Goal: Check status: Check status

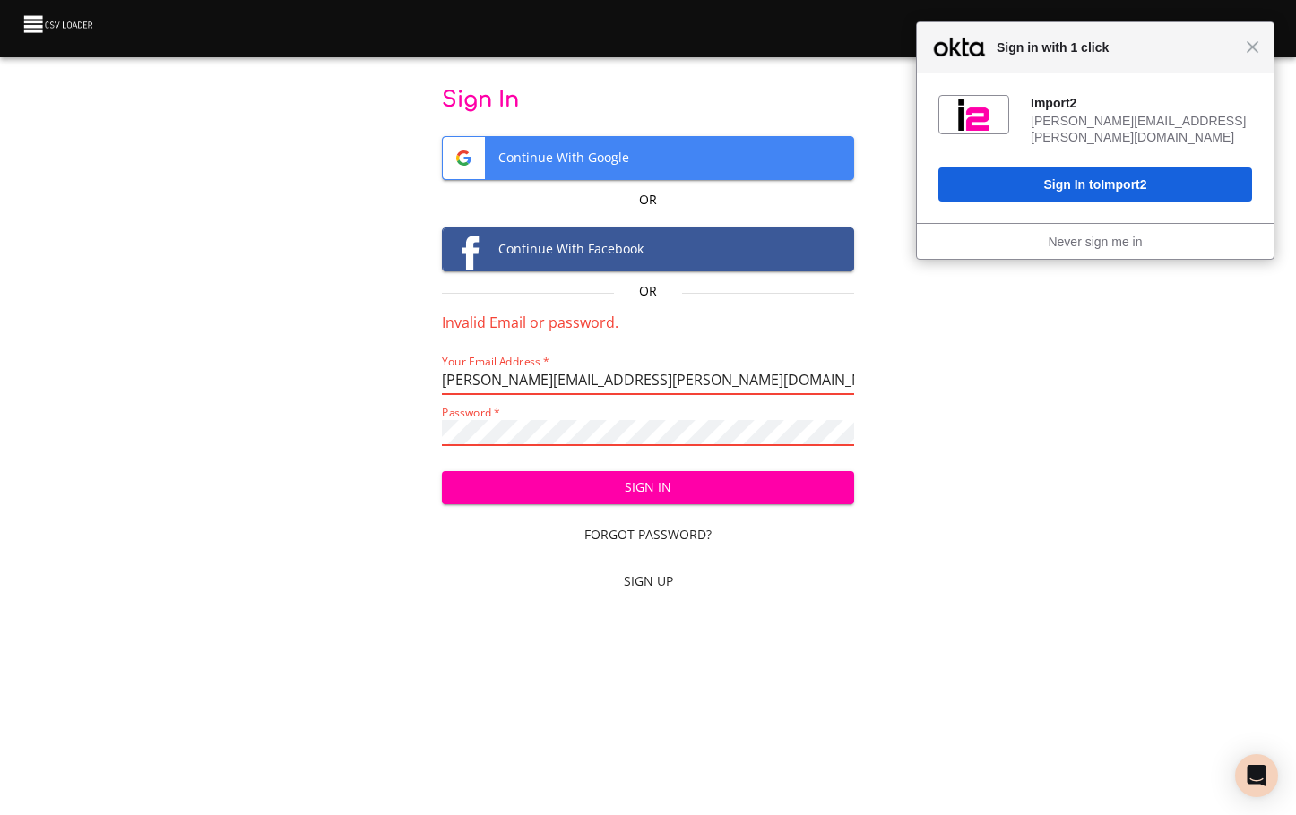
click at [659, 391] on input "[PERSON_NAME][EMAIL_ADDRESS][PERSON_NAME][DOMAIN_NAME]" at bounding box center [648, 382] width 413 height 26
drag, startPoint x: 687, startPoint y: 371, endPoint x: 336, endPoint y: 402, distance: 352.7
click at [336, 402] on div "Sign In Continue With Google Or Continue With Facebook Or Invalid Email or pass…" at bounding box center [648, 344] width 1238 height 516
paste input "[PERSON_NAME].[PERSON_NAME]"
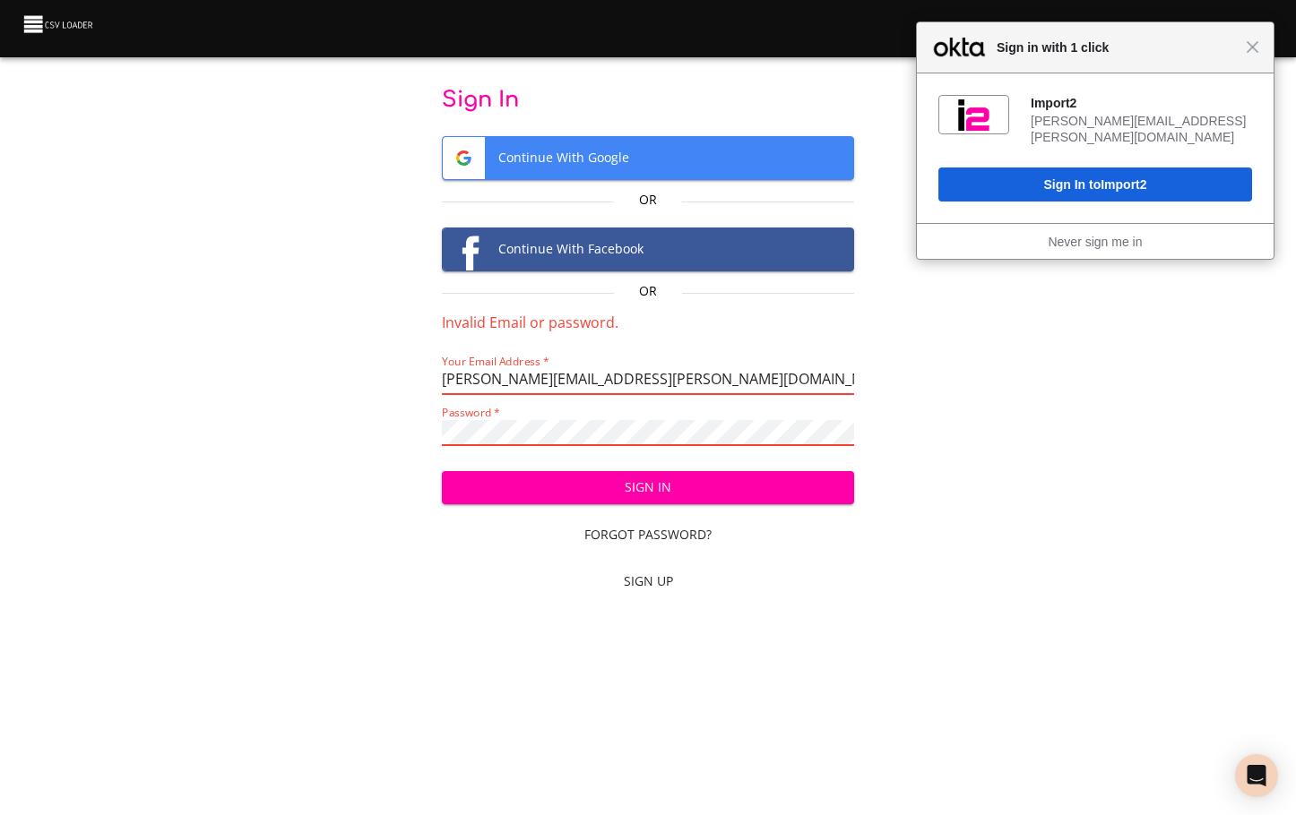
type input "[PERSON_NAME][EMAIL_ADDRESS][PERSON_NAME][DOMAIN_NAME]"
click at [442, 471] on button "Sign In" at bounding box center [648, 487] width 413 height 33
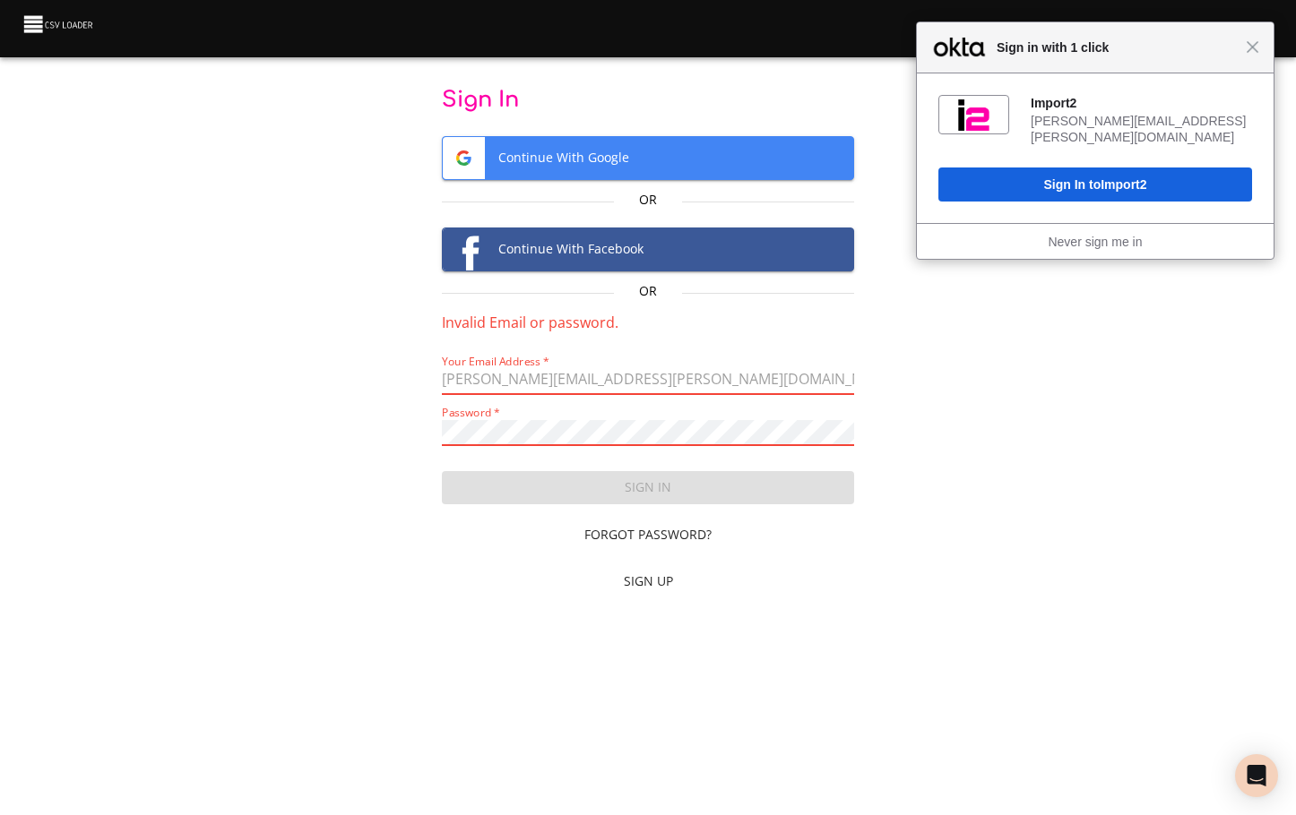
scroll to position [0, 0]
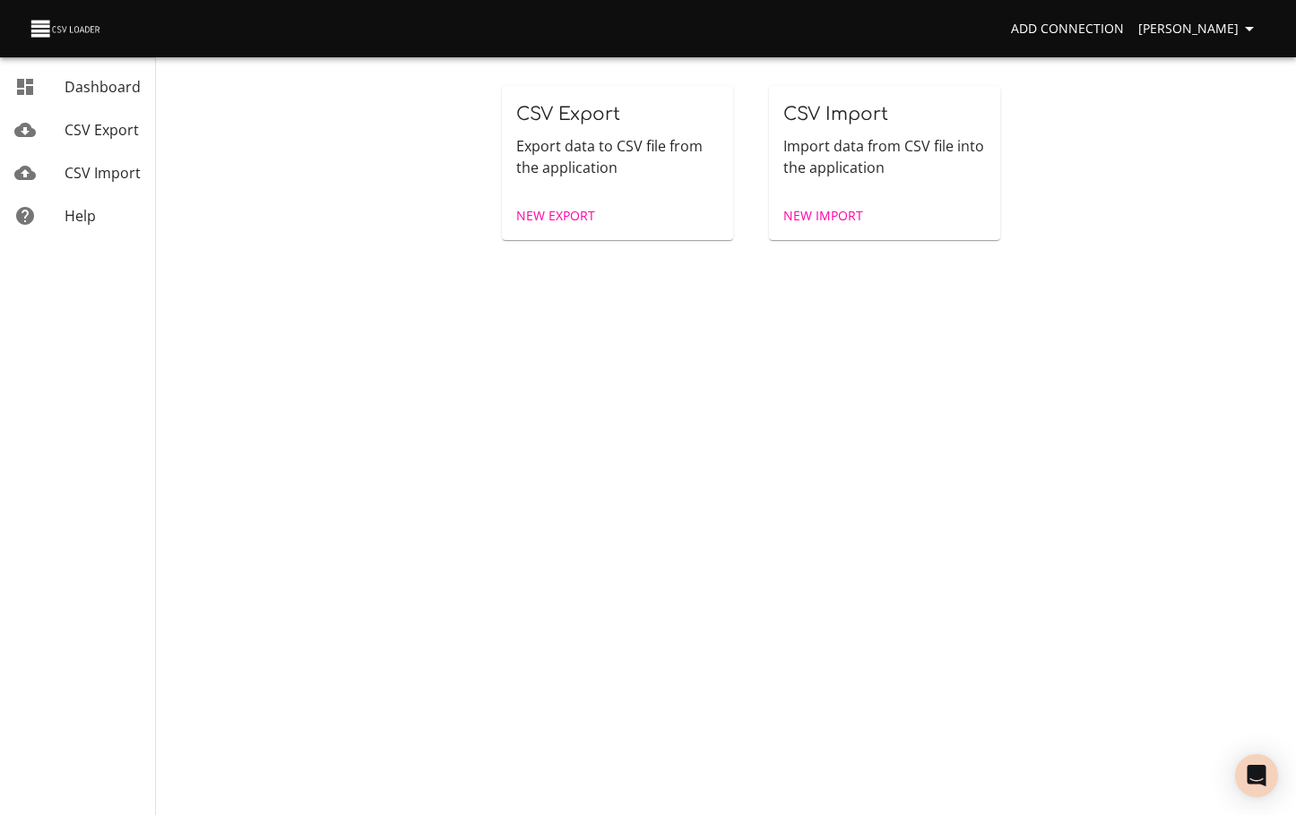
click at [82, 167] on span "CSV Import" at bounding box center [103, 173] width 76 height 20
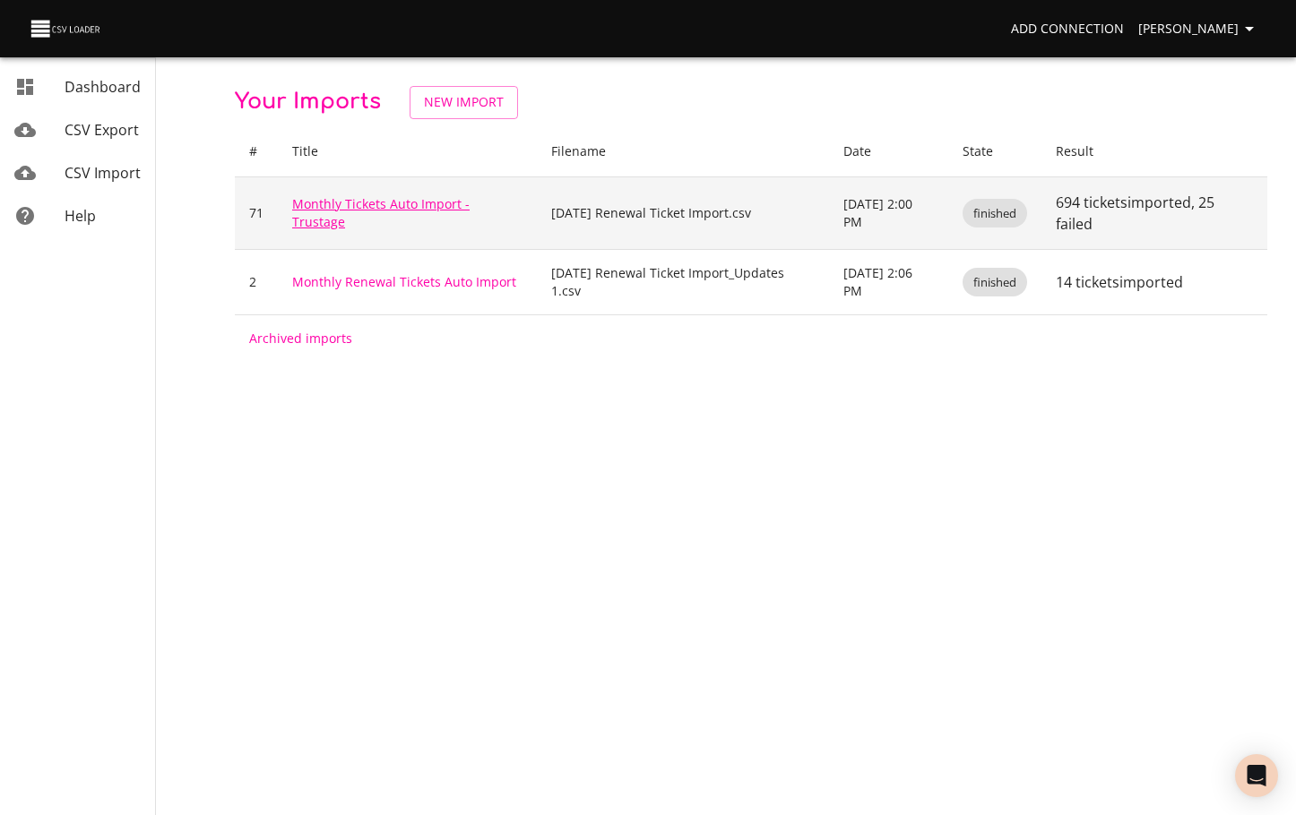
click at [313, 209] on link "Monthly Tickets Auto Import - Trustage" at bounding box center [380, 212] width 177 height 35
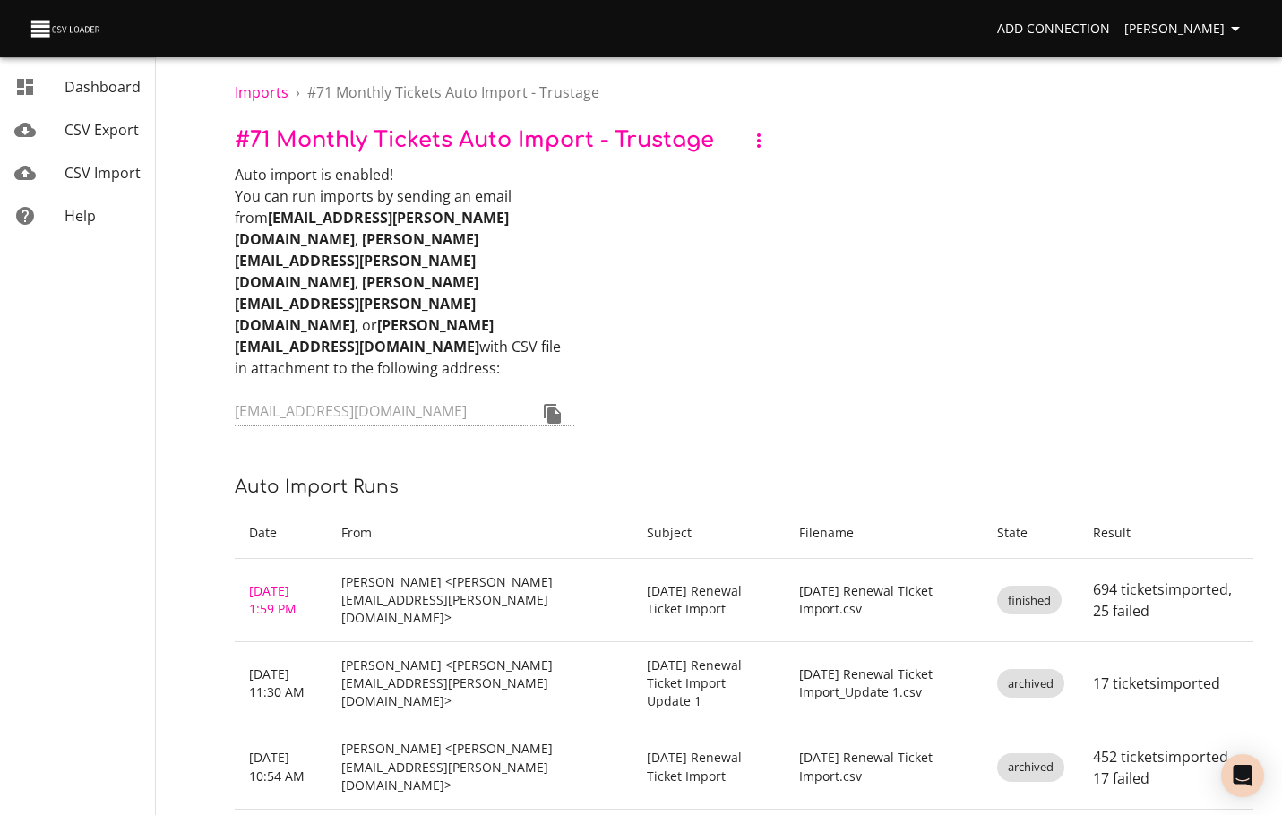
scroll to position [6, 0]
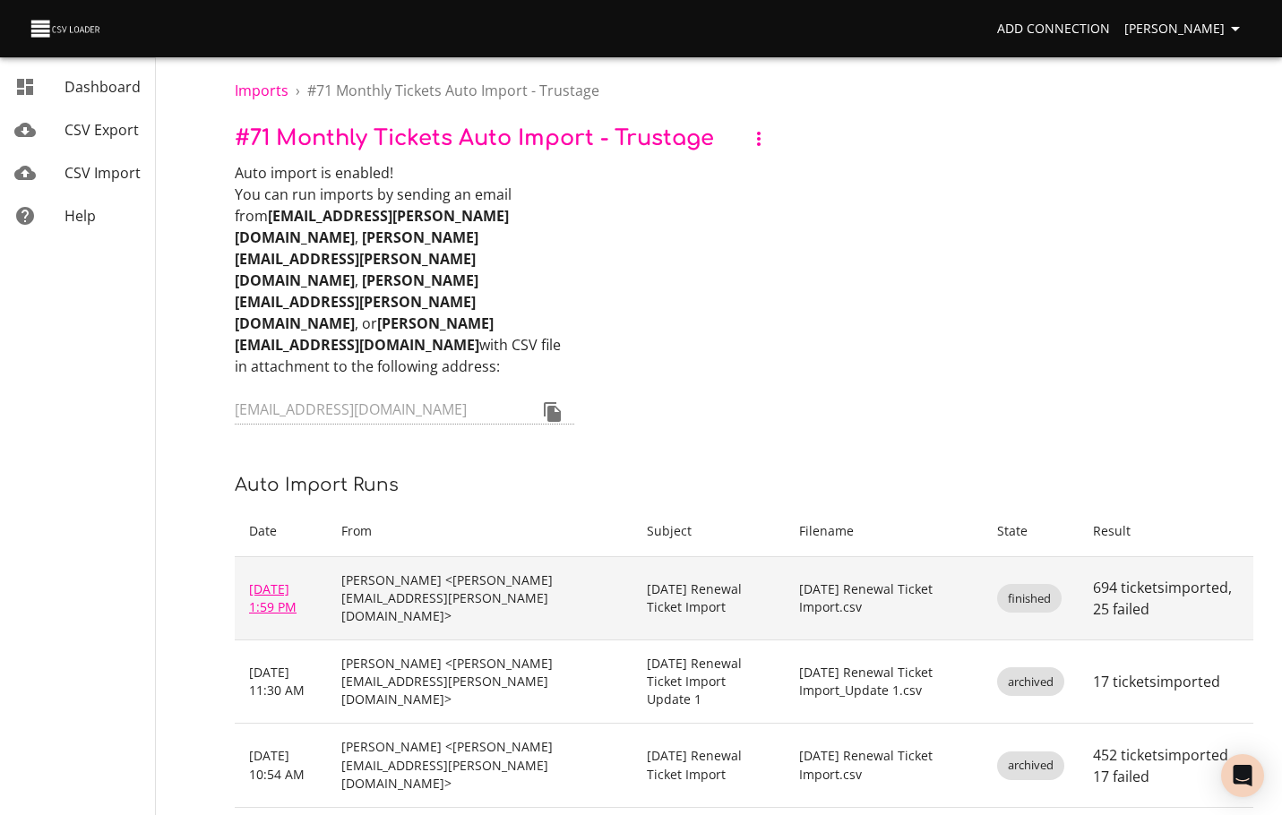
click at [279, 581] on link "Aug 21, 2025 1:59 PM" at bounding box center [272, 598] width 47 height 35
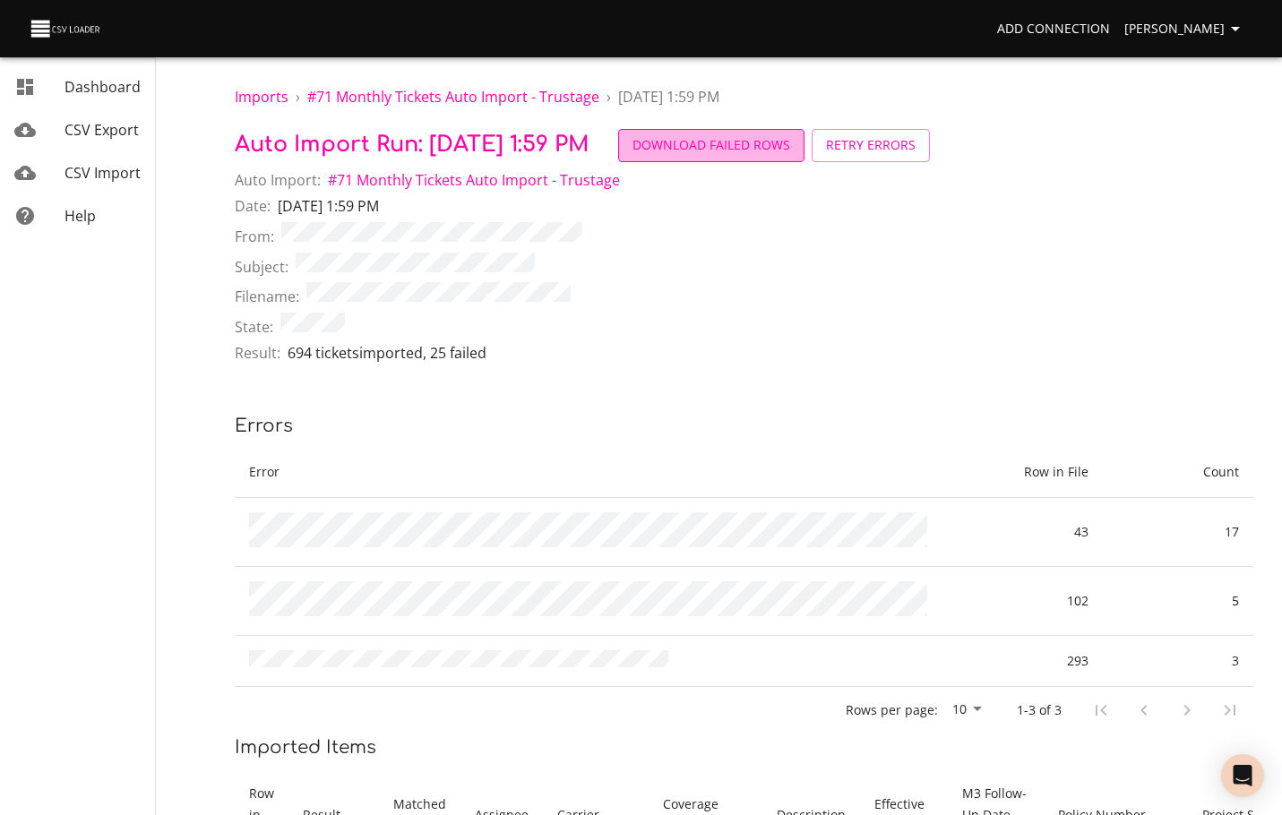
click at [786, 153] on span "Download Failed Rows" at bounding box center [712, 145] width 158 height 22
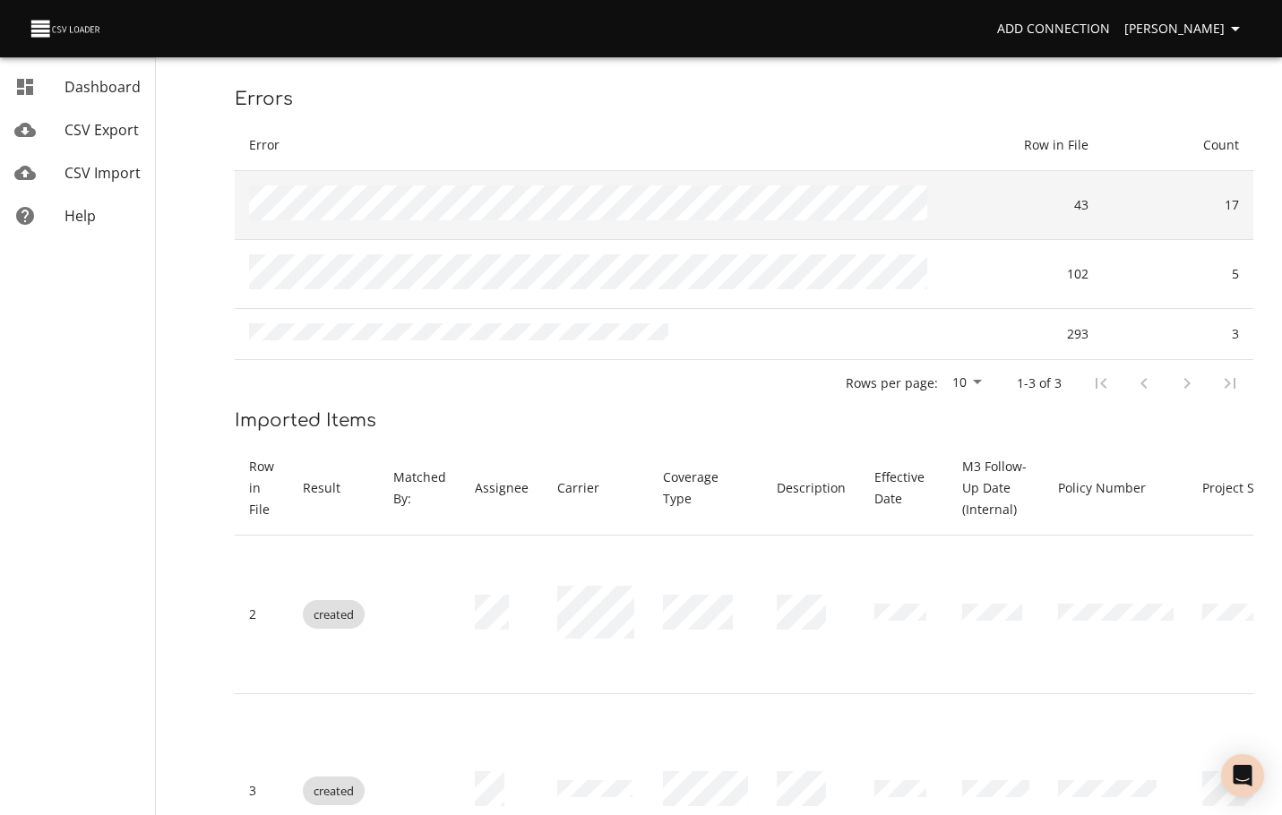
scroll to position [358, 0]
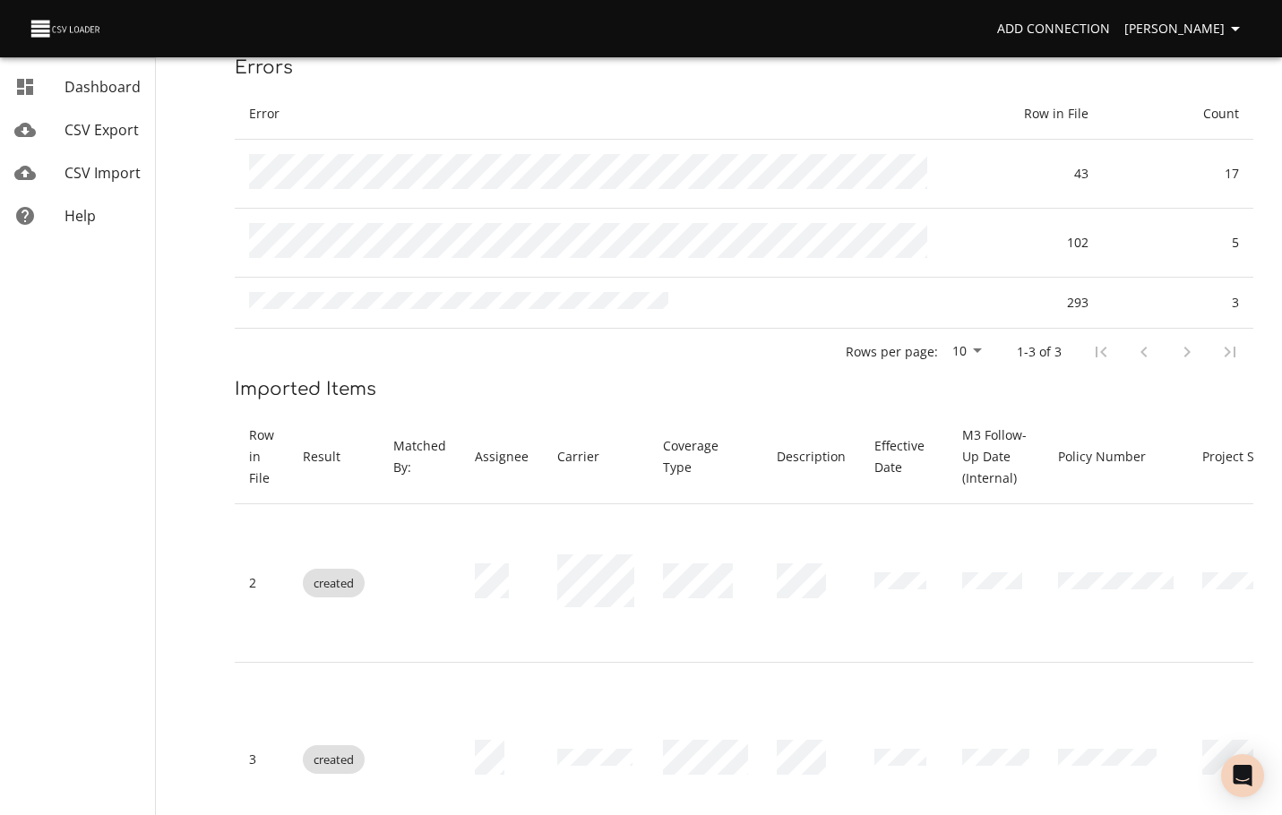
click at [118, 169] on span "CSV Import" at bounding box center [103, 173] width 76 height 20
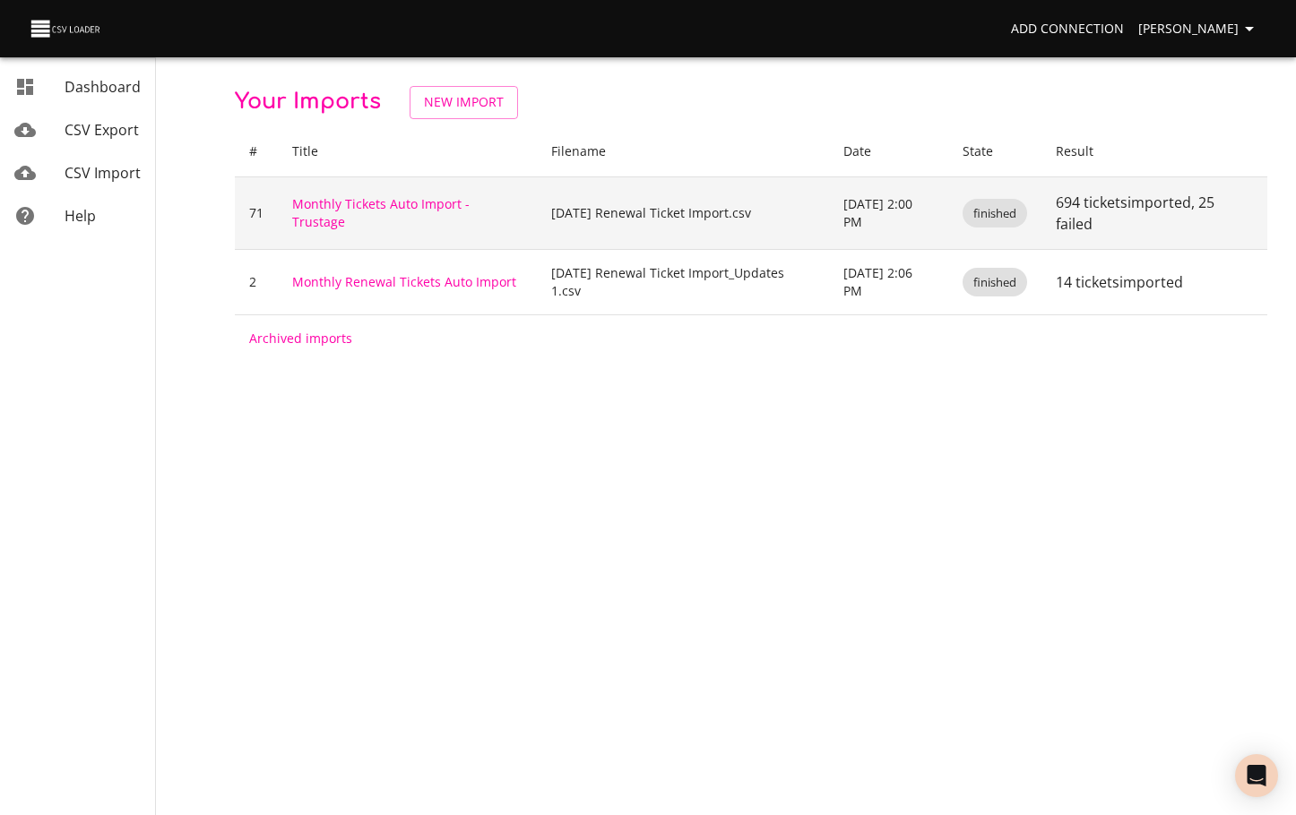
click at [344, 220] on td "Monthly Tickets Auto Import - Trustage" at bounding box center [407, 213] width 259 height 73
click at [339, 207] on link "Monthly Tickets Auto Import - Trustage" at bounding box center [380, 212] width 177 height 35
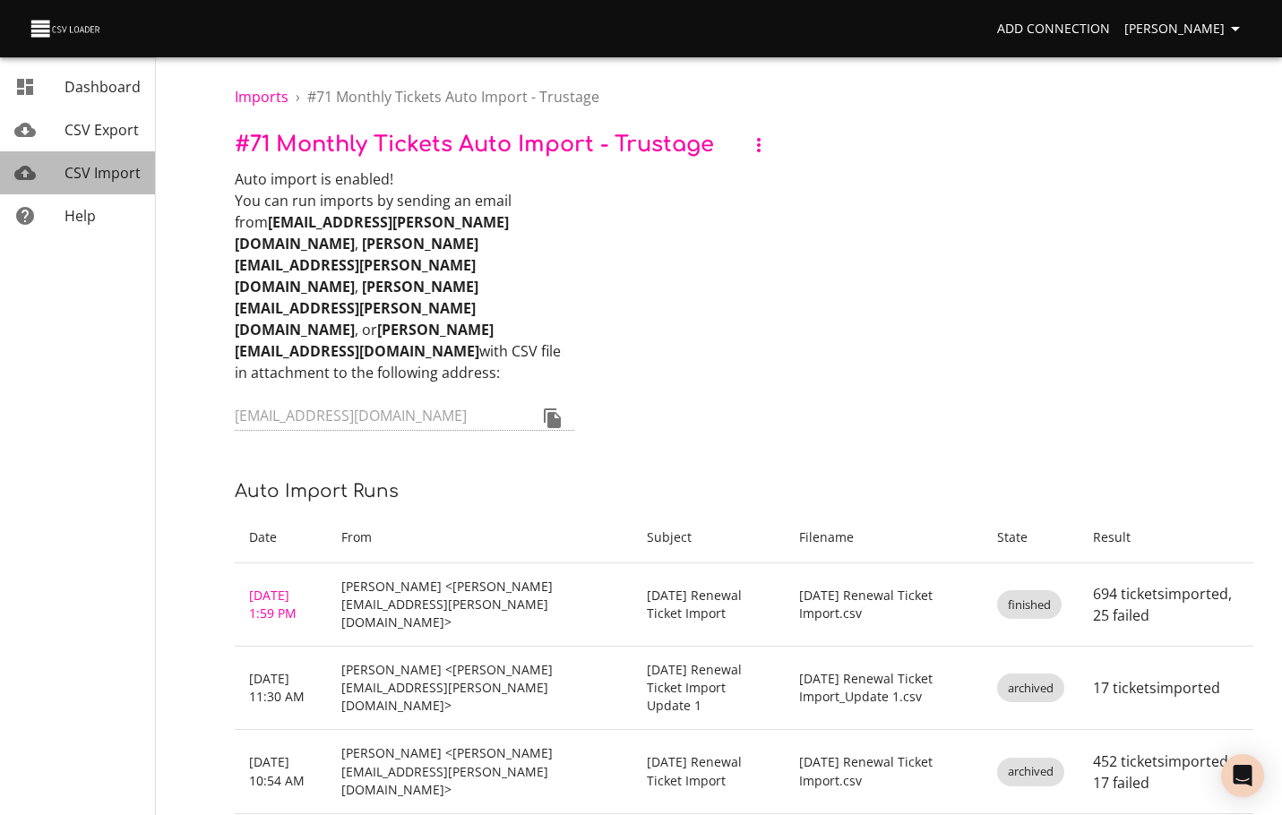
click at [136, 182] on span "CSV Import" at bounding box center [103, 173] width 76 height 20
